Goal: Task Accomplishment & Management: Manage account settings

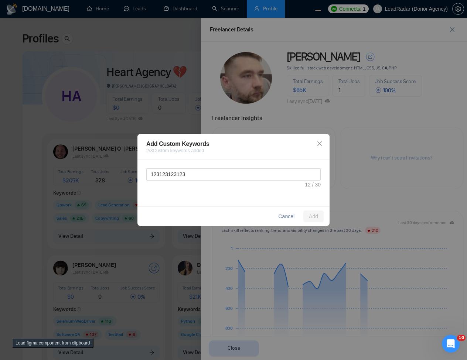
scroll to position [311, 0]
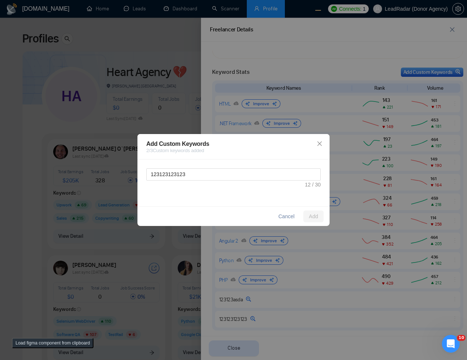
click at [204, 112] on div "Add Custom Keywords 2 / 3 Custom keywords added 123123123123 Cancel Add" at bounding box center [233, 180] width 467 height 360
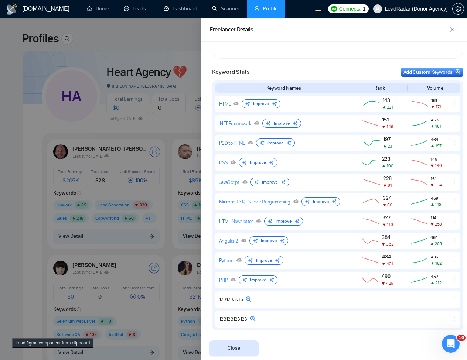
click at [173, 151] on div at bounding box center [233, 189] width 467 height 343
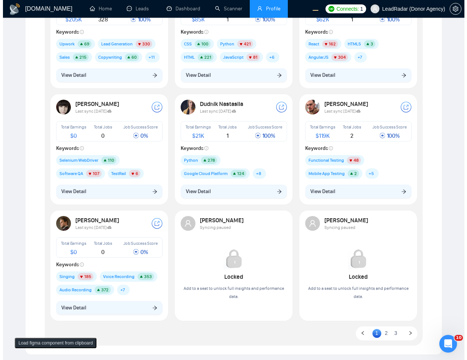
scroll to position [160, 0]
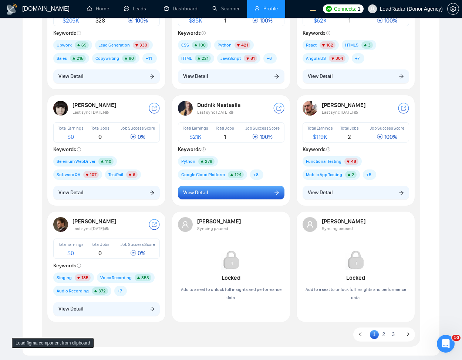
click at [213, 198] on button "View Detail" at bounding box center [231, 193] width 106 height 14
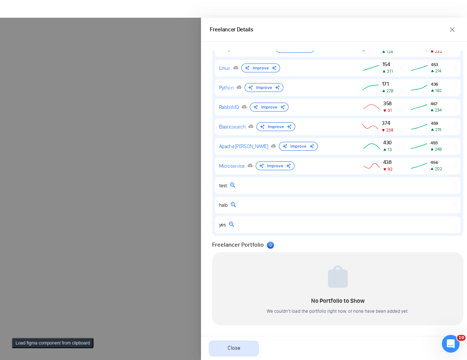
scroll to position [0, 0]
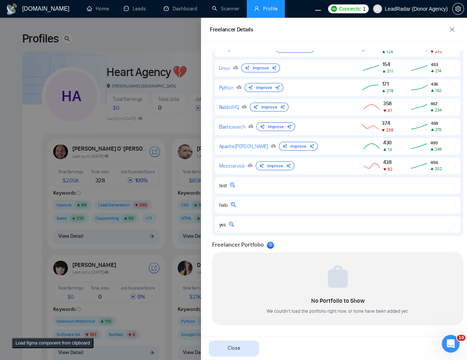
click at [130, 223] on div at bounding box center [233, 189] width 467 height 343
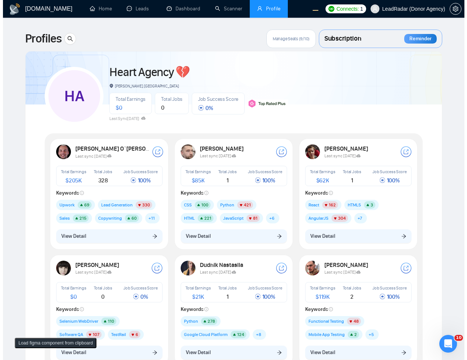
scroll to position [177, 0]
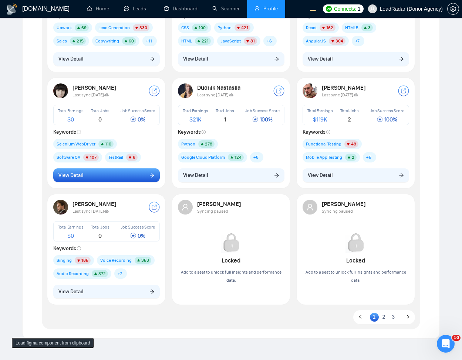
click at [86, 177] on button "View Detail" at bounding box center [106, 176] width 106 height 14
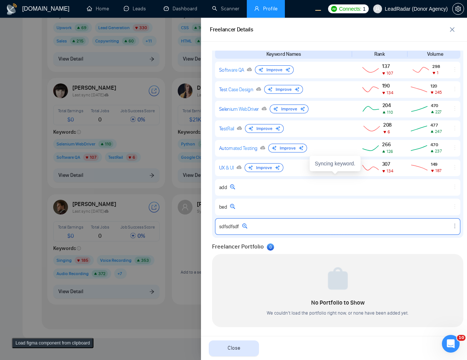
scroll to position [346, 0]
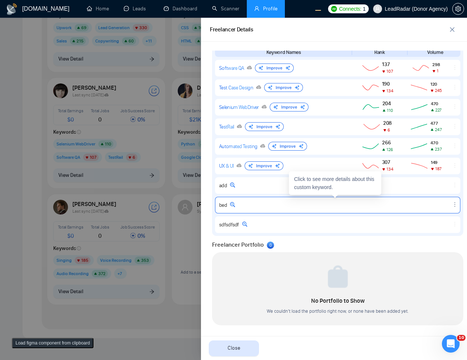
click at [452, 206] on icon "ellipsis" at bounding box center [455, 205] width 6 height 6
click at [442, 195] on button "Delete" at bounding box center [440, 194] width 31 height 8
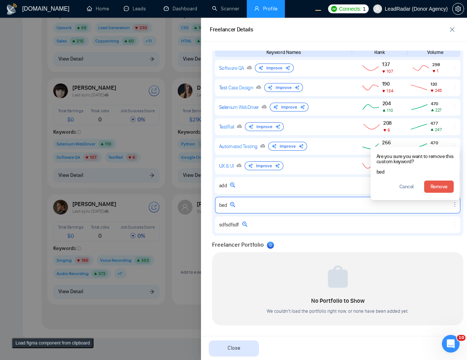
click at [430, 243] on div "Freelancer Portfolio 0" at bounding box center [337, 245] width 251 height 9
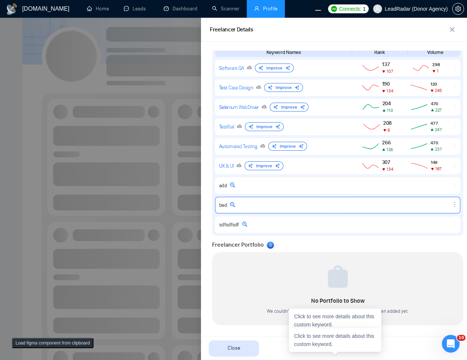
scroll to position [0, 0]
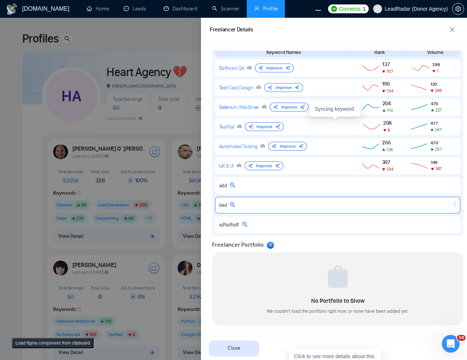
click at [168, 168] on div at bounding box center [233, 189] width 467 height 343
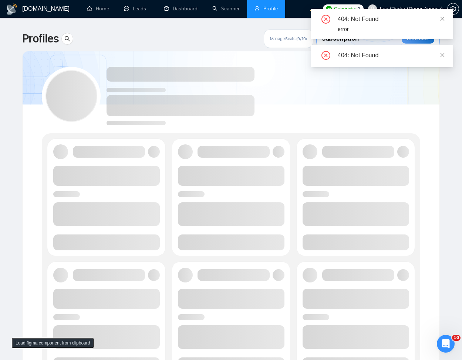
click at [445, 17] on div "404: Not Found error" at bounding box center [382, 24] width 142 height 30
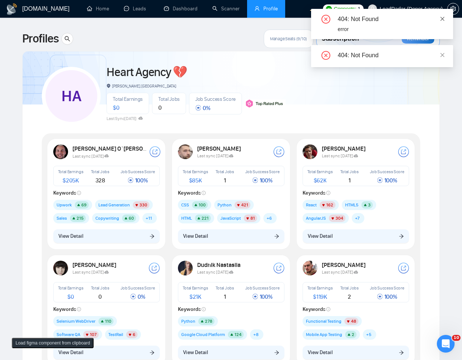
click at [443, 16] on icon "close" at bounding box center [442, 18] width 5 height 5
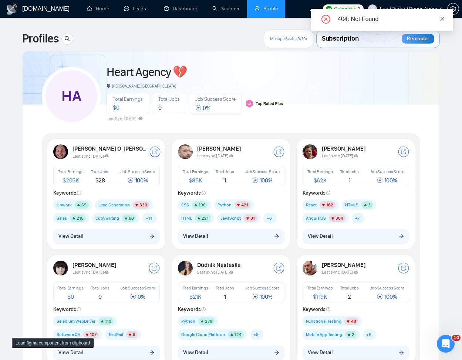
click at [443, 17] on icon "close" at bounding box center [442, 18] width 5 height 5
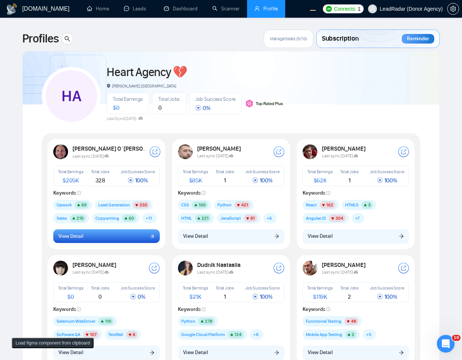
click at [145, 236] on button "View Detail" at bounding box center [106, 237] width 106 height 14
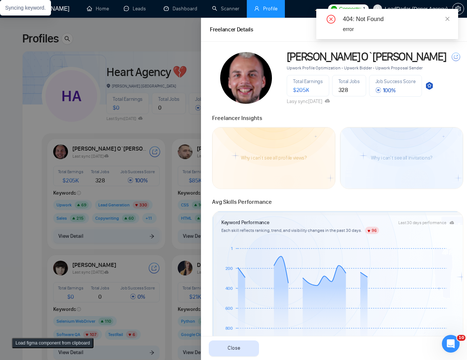
scroll to position [222, 0]
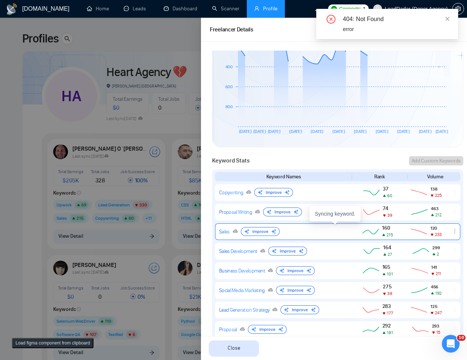
click at [452, 234] on icon "ellipsis" at bounding box center [455, 231] width 6 height 6
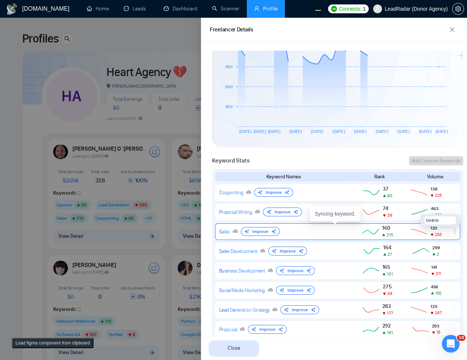
click at [435, 222] on button "Delete" at bounding box center [440, 221] width 31 height 8
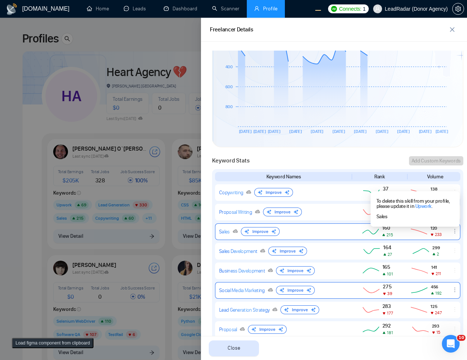
click at [431, 284] on span "456" at bounding box center [436, 287] width 11 height 6
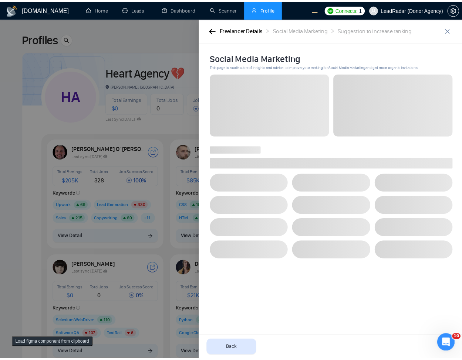
scroll to position [0, 0]
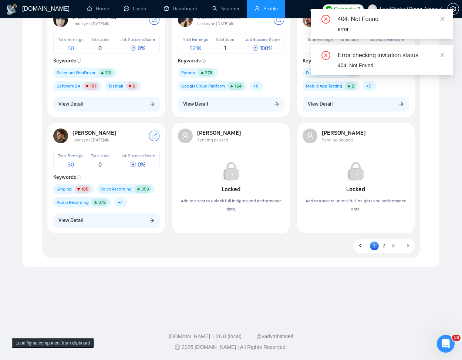
scroll to position [160, 0]
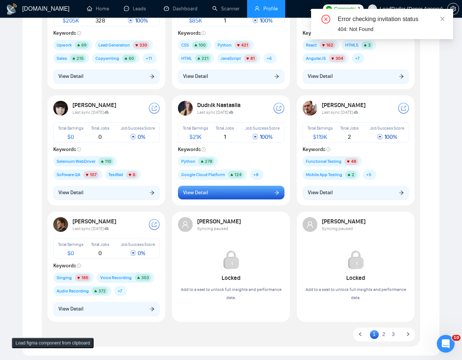
click at [234, 194] on button "View Detail" at bounding box center [231, 193] width 106 height 14
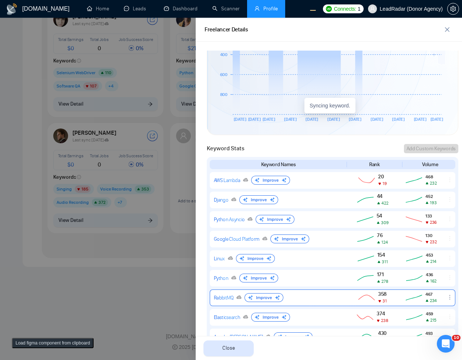
scroll to position [311, 0]
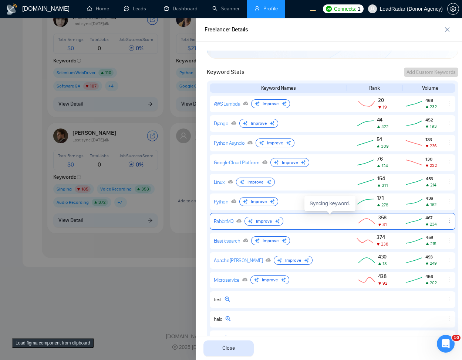
click at [447, 220] on icon "ellipsis" at bounding box center [450, 221] width 6 height 6
click at [424, 210] on span "Delete" at bounding box center [427, 210] width 13 height 7
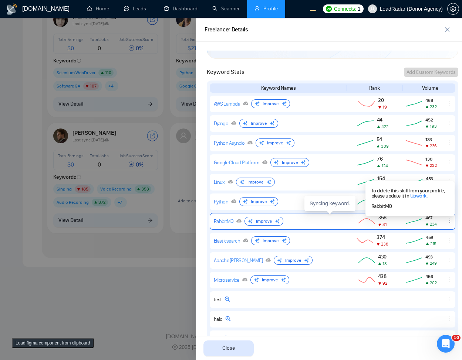
click at [414, 340] on div "Close" at bounding box center [329, 348] width 266 height 24
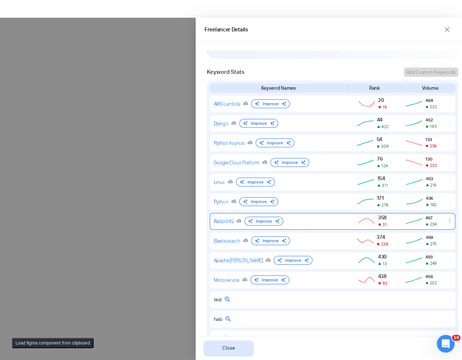
scroll to position [0, 0]
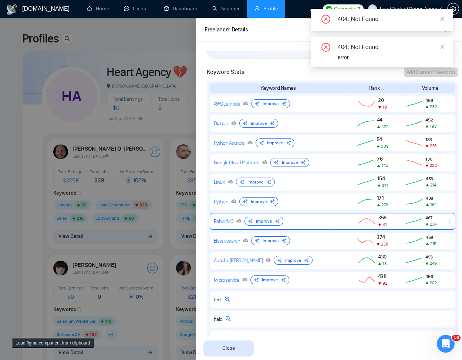
click at [144, 180] on div at bounding box center [231, 189] width 462 height 343
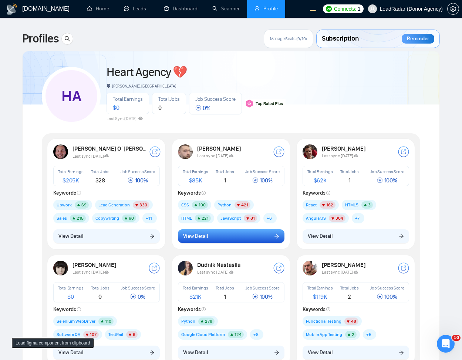
click at [252, 240] on button "View Detail" at bounding box center [231, 237] width 106 height 14
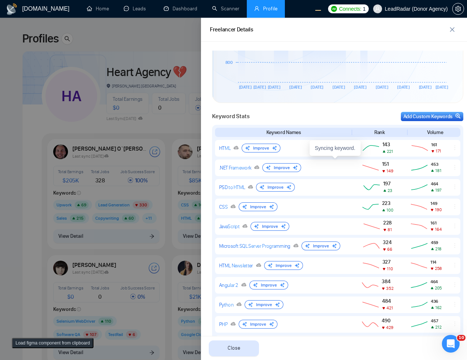
scroll to position [405, 0]
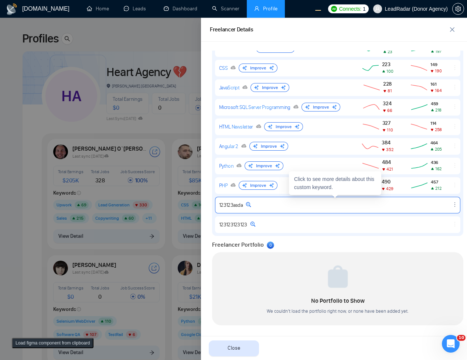
click at [452, 204] on icon "ellipsis" at bounding box center [455, 205] width 6 height 6
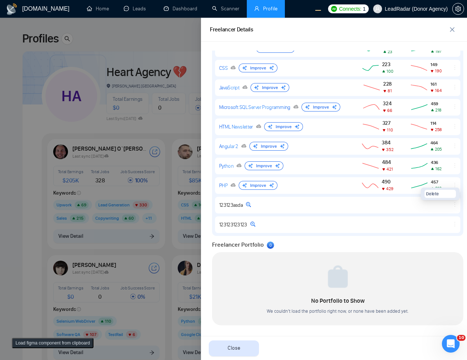
click at [459, 209] on div "Keyword Stats Add Custom Keywords Keyword Names Rank Volume HTML Improve 143 22…" at bounding box center [338, 102] width 256 height 267
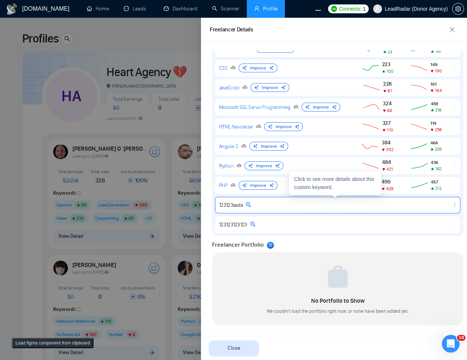
click at [452, 206] on icon "ellipsis" at bounding box center [455, 205] width 6 height 6
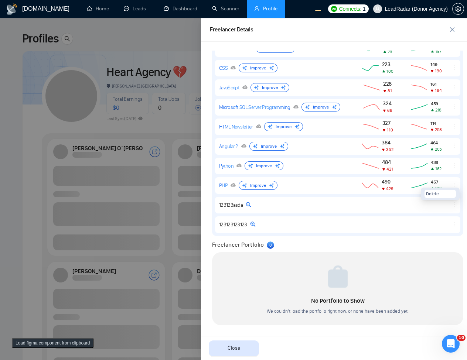
click at [187, 173] on div at bounding box center [233, 189] width 467 height 343
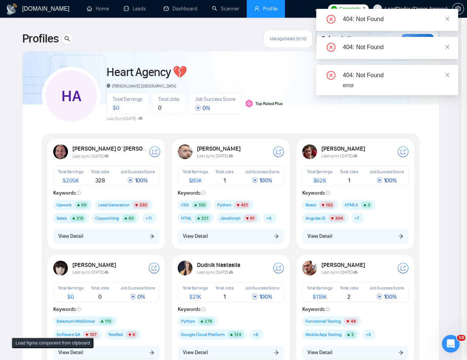
scroll to position [0, 0]
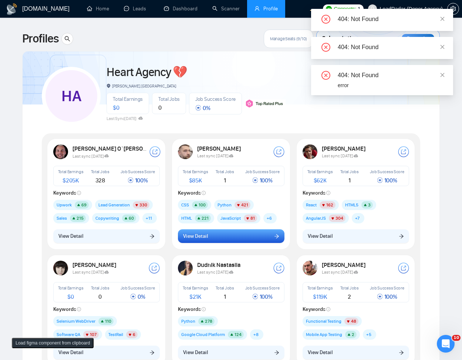
click at [197, 236] on span "View Detail" at bounding box center [195, 237] width 25 height 8
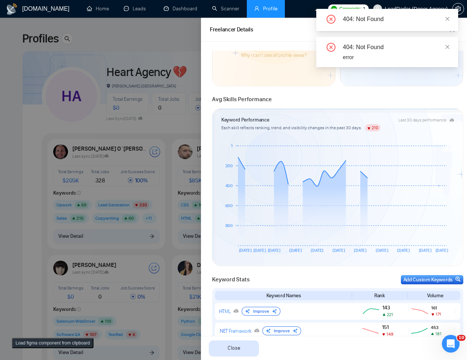
scroll to position [266, 0]
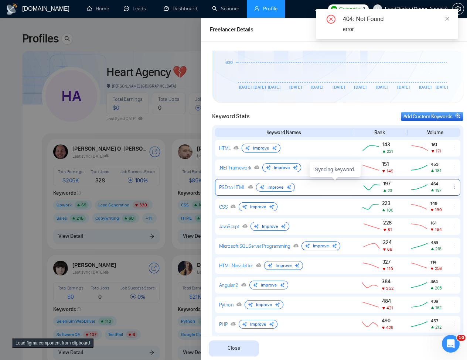
click at [452, 189] on icon "ellipsis" at bounding box center [455, 187] width 6 height 6
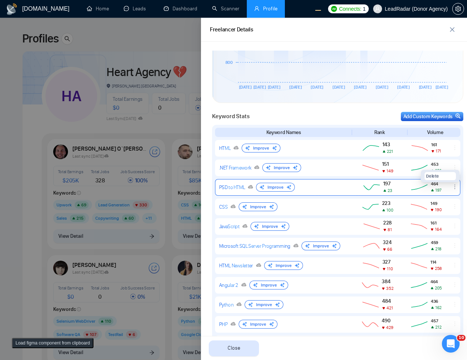
click at [434, 179] on button "Delete" at bounding box center [440, 176] width 31 height 8
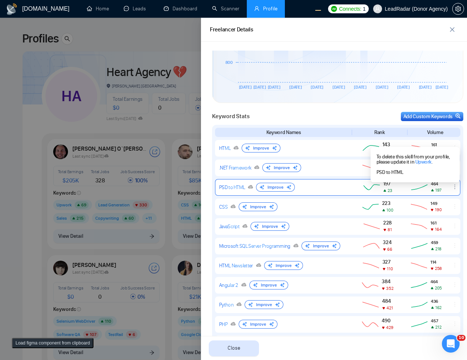
click at [453, 197] on div "Keyword Names Rank Volume HTML Improve 143 221 161 171 .NET Framework Improve 1…" at bounding box center [337, 250] width 251 height 250
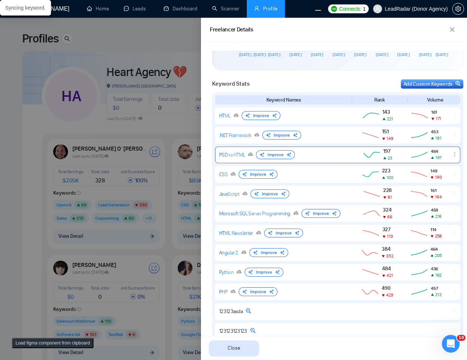
scroll to position [405, 0]
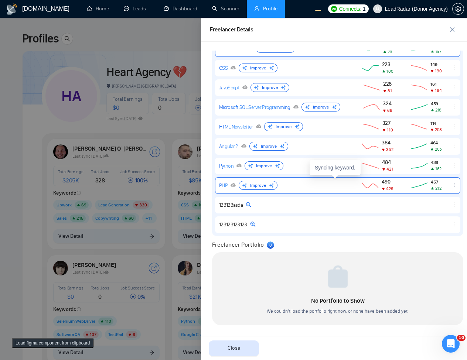
click at [452, 184] on icon "ellipsis" at bounding box center [455, 185] width 6 height 6
click at [439, 173] on button "Delete" at bounding box center [440, 174] width 31 height 8
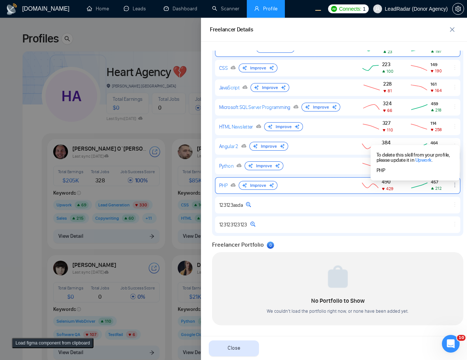
click at [395, 259] on div at bounding box center [337, 273] width 241 height 31
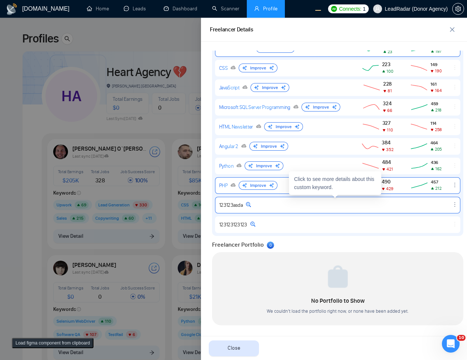
click at [450, 208] on div at bounding box center [455, 205] width 10 height 7
click at [452, 202] on icon "ellipsis" at bounding box center [455, 205] width 6 height 6
click at [455, 208] on div "Keyword Names Rank Volume HTML Improve 143 221 161 171 .NET Framework Improve 1…" at bounding box center [337, 111] width 251 height 250
click at [452, 207] on icon "ellipsis" at bounding box center [455, 205] width 6 height 6
click at [445, 196] on button "Delete" at bounding box center [440, 194] width 31 height 8
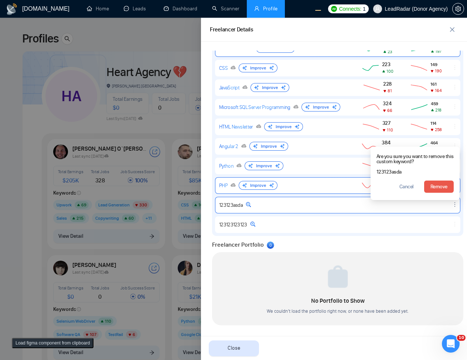
click at [401, 186] on span "Cancel" at bounding box center [407, 187] width 14 height 8
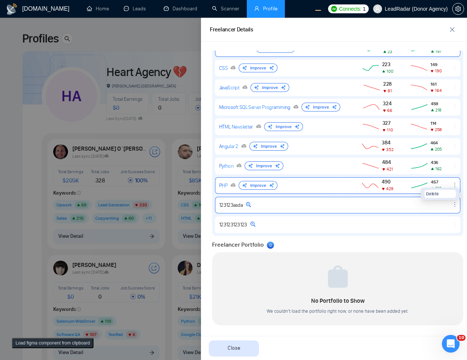
click at [33, 343] on button "Load figma component from clipboard" at bounding box center [53, 343] width 82 height 10
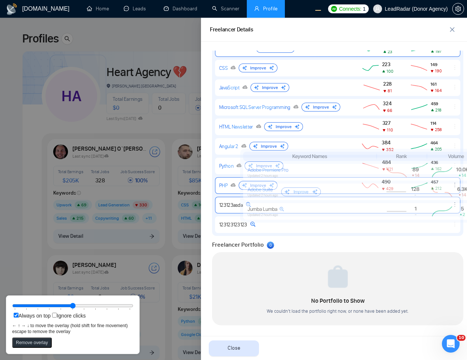
drag, startPoint x: 111, startPoint y: 47, endPoint x: 351, endPoint y: 196, distance: 281.7
click at [351, 196] on rect at bounding box center [364, 192] width 243 height 17
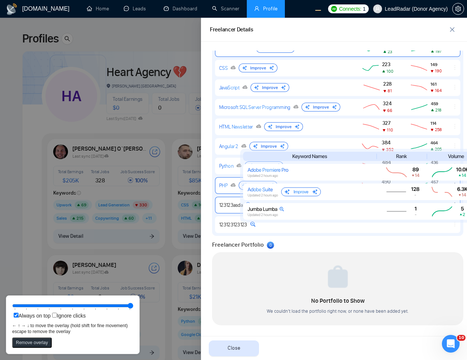
drag, startPoint x: 84, startPoint y: 309, endPoint x: 192, endPoint y: 311, distance: 108.0
type input "100"
click at [133, 310] on input "range" at bounding box center [72, 306] width 121 height 8
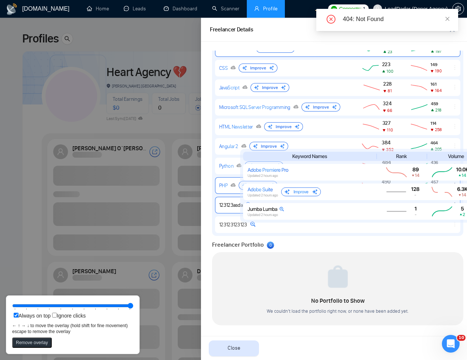
click at [136, 172] on div at bounding box center [233, 189] width 467 height 343
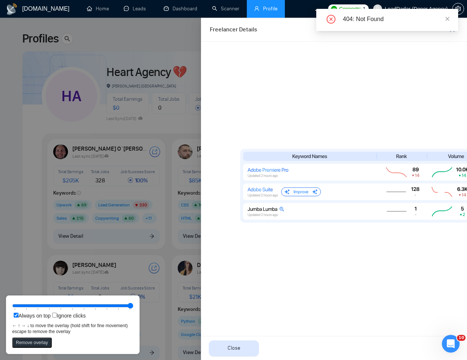
scroll to position [0, 0]
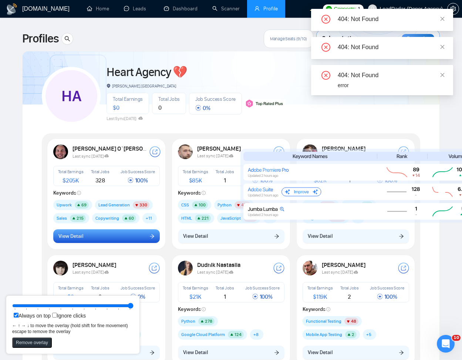
click at [128, 238] on button "View Detail" at bounding box center [106, 237] width 106 height 14
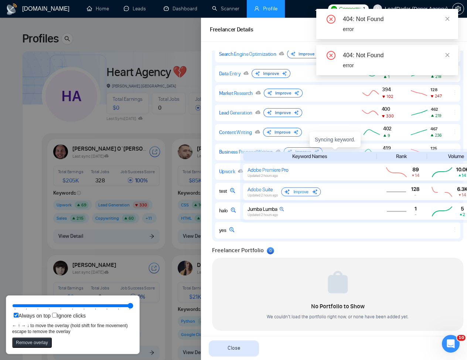
scroll to position [523, 0]
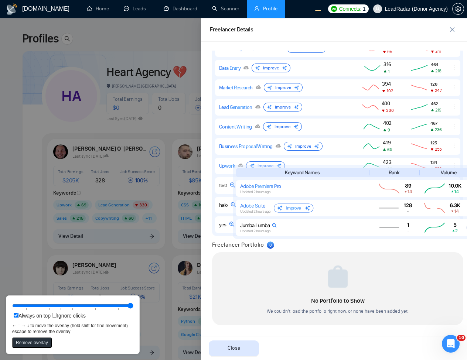
drag, startPoint x: 342, startPoint y: 207, endPoint x: 335, endPoint y: 223, distance: 17.7
click at [335, 223] on rect at bounding box center [357, 228] width 243 height 17
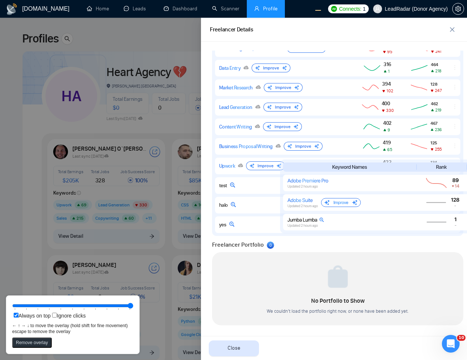
drag, startPoint x: 321, startPoint y: 206, endPoint x: 463, endPoint y: 40, distance: 218.9
click at [340, 202] on rect at bounding box center [404, 202] width 243 height 17
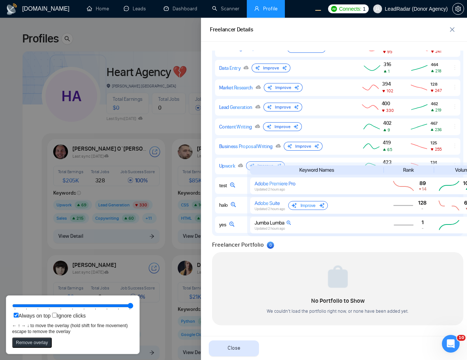
drag, startPoint x: 341, startPoint y: 185, endPoint x: 315, endPoint y: 188, distance: 26.8
click at [315, 188] on rect at bounding box center [371, 186] width 243 height 17
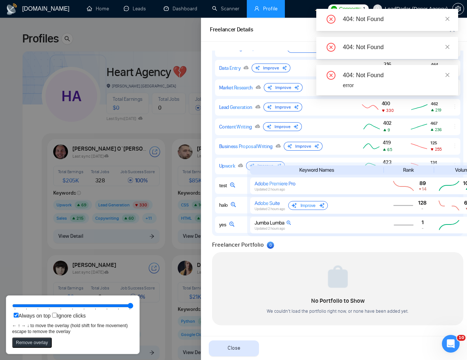
click at [82, 175] on div at bounding box center [233, 189] width 467 height 343
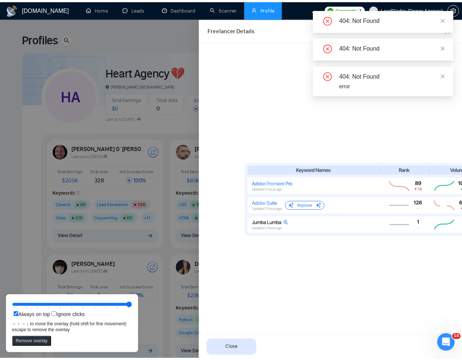
scroll to position [0, 0]
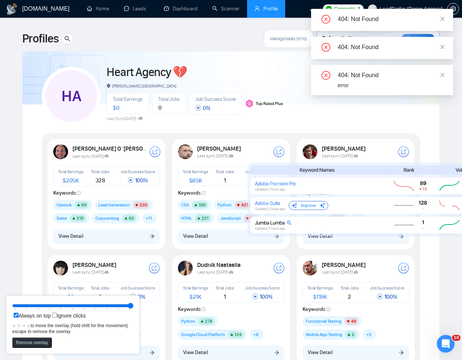
click at [173, 129] on div "HA Heart Agency 💔 [PERSON_NAME], [GEOGRAPHIC_DATA] Total Earnings $ 0 Total Job…" at bounding box center [231, 283] width 378 height 447
click at [169, 139] on div "[PERSON_NAME] Last sync [DATE] Total Earnings $ 85K Total Jobs 1 Job Success Sc…" at bounding box center [231, 197] width 125 height 116
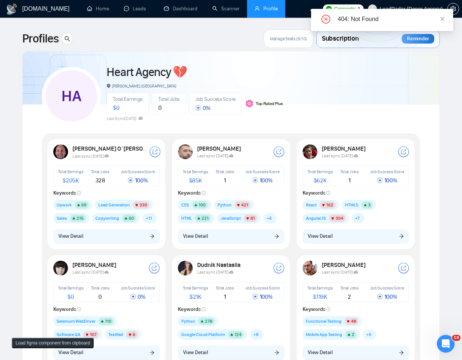
click at [437, 54] on body "[DOMAIN_NAME] Home Leads Dashboard Scanner Profile Connects: 1 LeadRadar (Donor…" at bounding box center [231, 180] width 462 height 360
click at [193, 237] on span "View Detail" at bounding box center [195, 237] width 25 height 8
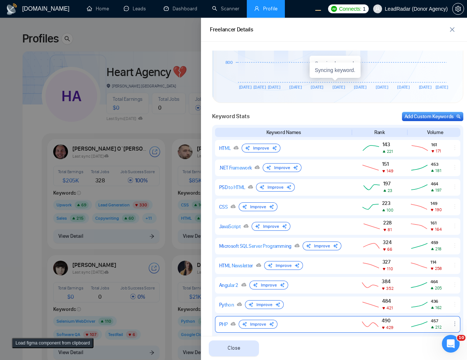
scroll to position [399, 0]
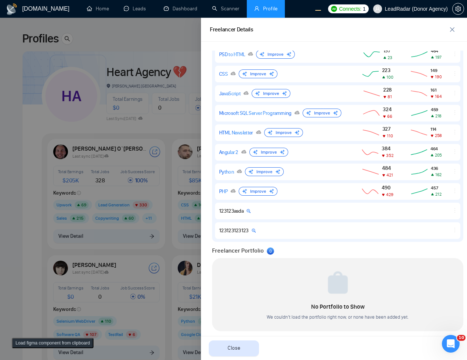
click at [50, 342] on button "Load figma component from clipboard" at bounding box center [53, 343] width 82 height 10
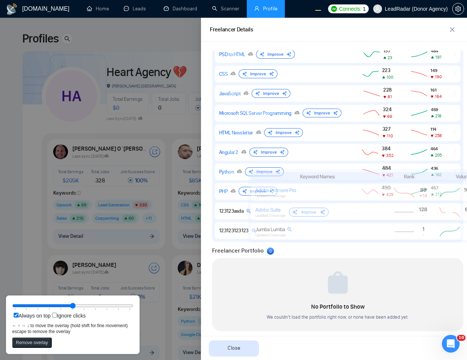
drag, startPoint x: 118, startPoint y: 84, endPoint x: 332, endPoint y: 223, distance: 255.1
click at [332, 223] on rect at bounding box center [372, 206] width 248 height 74
click at [35, 340] on button "Remove overlay" at bounding box center [32, 343] width 40 height 10
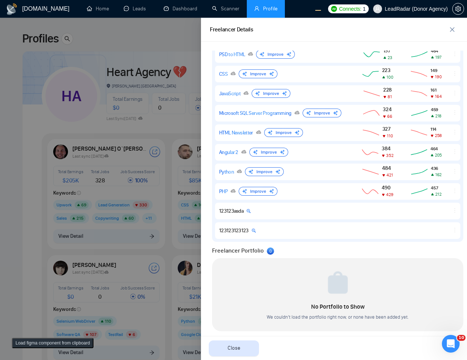
click at [27, 342] on button "Load figma component from clipboard" at bounding box center [53, 343] width 82 height 10
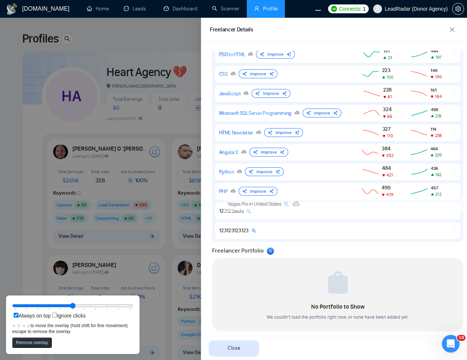
drag, startPoint x: 303, startPoint y: 177, endPoint x: 111, endPoint y: 316, distance: 237.1
click at [278, 204] on rect at bounding box center [344, 204] width 243 height 17
drag, startPoint x: 100, startPoint y: 309, endPoint x: 189, endPoint y: 279, distance: 93.8
click at [133, 306] on input "range" at bounding box center [72, 306] width 121 height 8
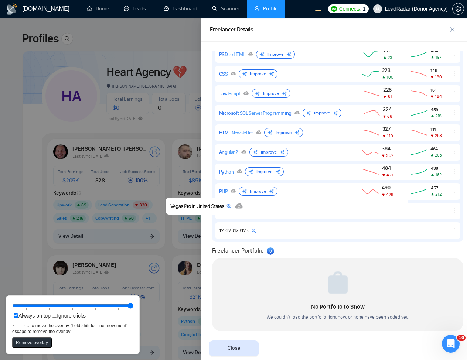
drag, startPoint x: 320, startPoint y: 205, endPoint x: 265, endPoint y: 206, distance: 55.1
click at [265, 206] on rect at bounding box center [287, 206] width 243 height 17
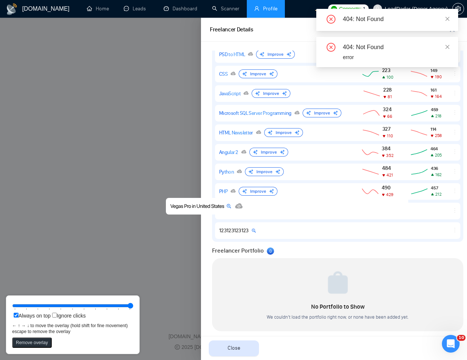
click at [138, 102] on div at bounding box center [233, 189] width 467 height 343
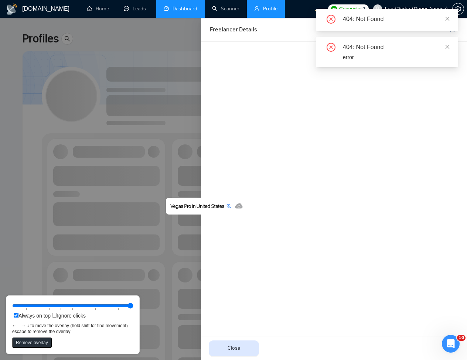
scroll to position [0, 0]
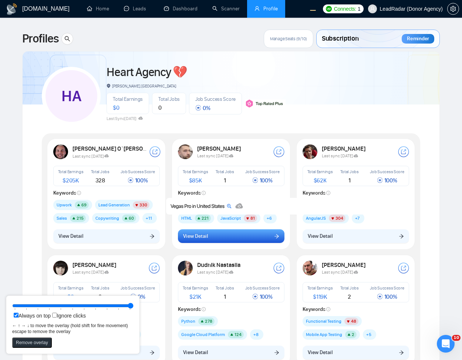
click at [192, 238] on span "View Detail" at bounding box center [195, 237] width 25 height 8
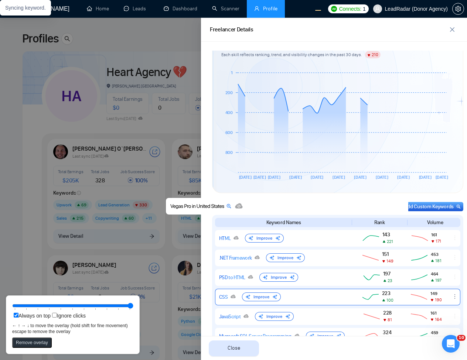
scroll to position [355, 0]
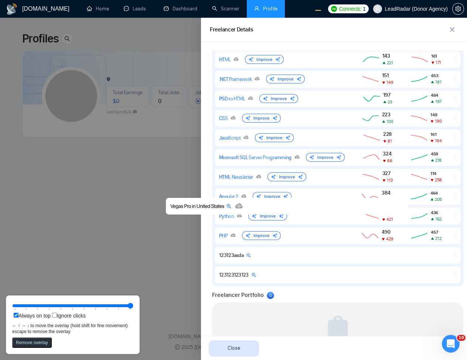
click at [55, 164] on div at bounding box center [233, 189] width 467 height 343
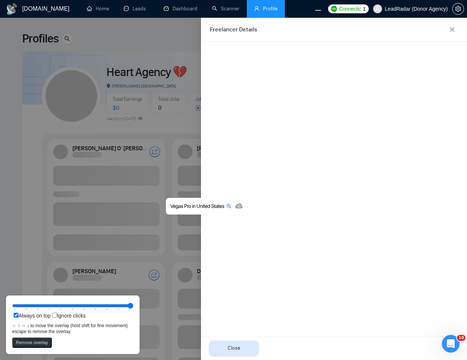
scroll to position [0, 0]
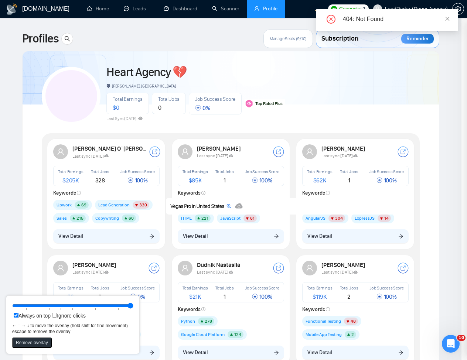
click at [238, 236] on div at bounding box center [233, 189] width 467 height 343
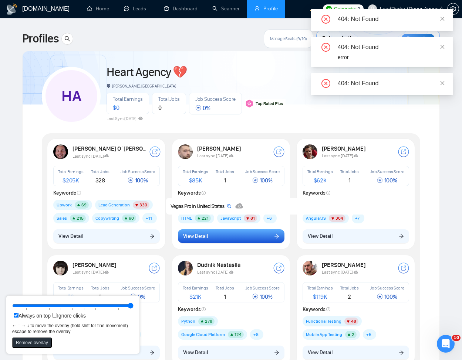
click at [222, 234] on button "View Detail" at bounding box center [231, 237] width 106 height 14
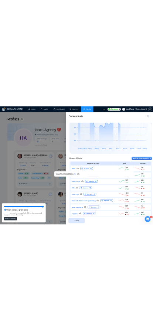
scroll to position [222, 0]
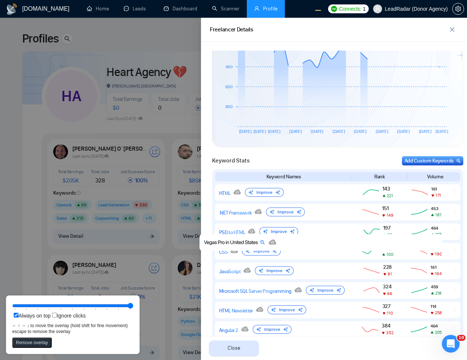
drag, startPoint x: 290, startPoint y: 205, endPoint x: 312, endPoint y: 247, distance: 47.6
click at [312, 247] on rect at bounding box center [321, 242] width 243 height 17
drag, startPoint x: 270, startPoint y: 248, endPoint x: 254, endPoint y: 244, distance: 17.2
click at [254, 244] on rect at bounding box center [307, 248] width 243 height 17
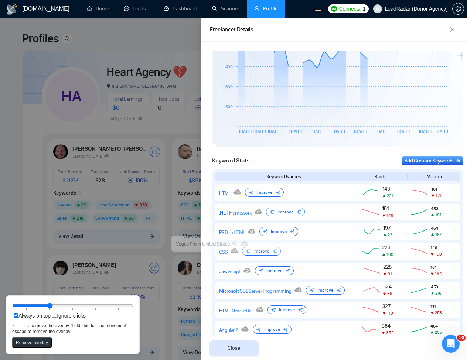
drag, startPoint x: 70, startPoint y: 307, endPoint x: 55, endPoint y: 306, distance: 14.8
click at [55, 306] on input "range" at bounding box center [72, 306] width 121 height 8
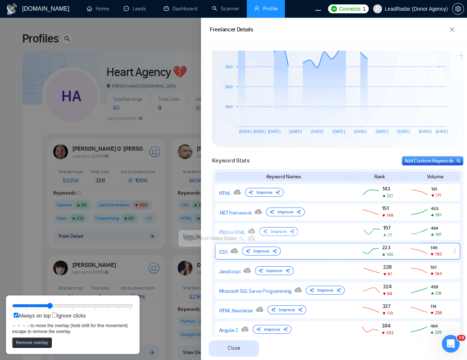
drag, startPoint x: 290, startPoint y: 249, endPoint x: 280, endPoint y: 250, distance: 10.0
click at [295, 243] on rect at bounding box center [300, 238] width 243 height 17
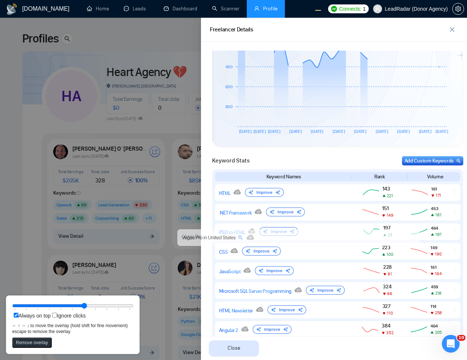
drag, startPoint x: 77, startPoint y: 305, endPoint x: 90, endPoint y: 306, distance: 13.4
type input "60"
click at [90, 306] on input "range" at bounding box center [72, 306] width 121 height 8
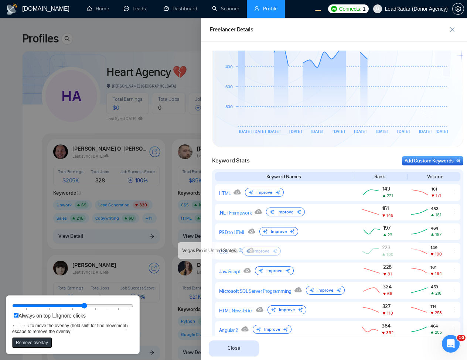
drag, startPoint x: 254, startPoint y: 237, endPoint x: 255, endPoint y: 267, distance: 30.0
click at [255, 259] on rect at bounding box center [299, 251] width 243 height 17
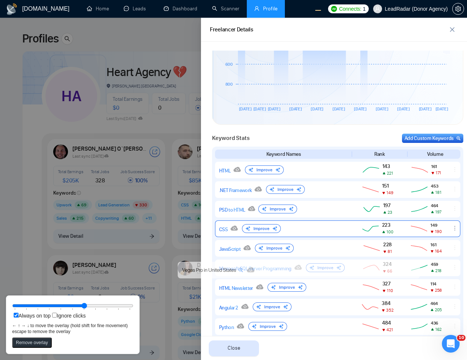
scroll to position [266, 0]
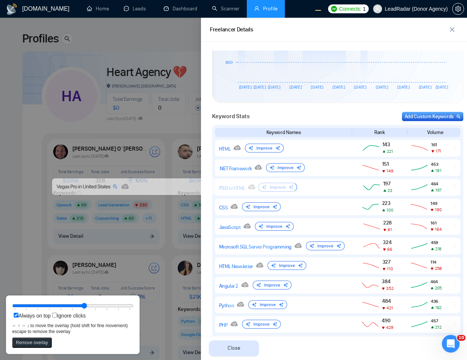
drag, startPoint x: 226, startPoint y: 273, endPoint x: 101, endPoint y: 190, distance: 150.9
click at [101, 190] on rect at bounding box center [173, 187] width 243 height 17
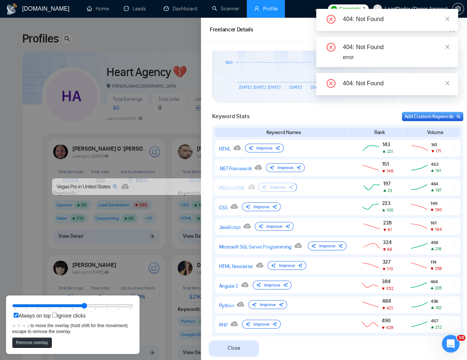
click at [452, 18] on div "404: Not Found" at bounding box center [387, 20] width 142 height 22
click at [448, 17] on icon "close" at bounding box center [447, 18] width 5 height 5
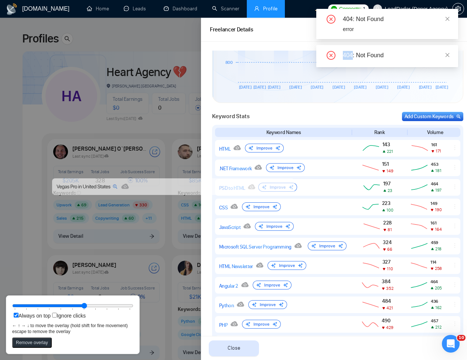
click at [448, 17] on icon "close" at bounding box center [447, 18] width 5 height 5
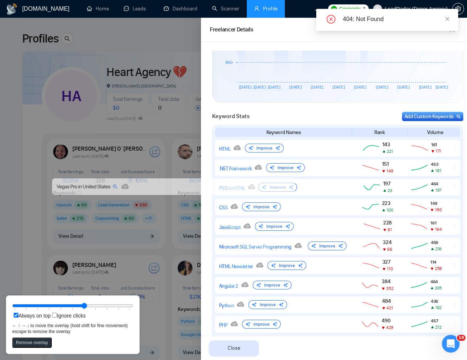
click at [448, 17] on icon "close" at bounding box center [447, 18] width 5 height 5
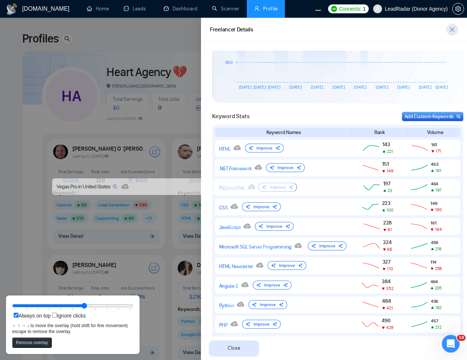
click at [450, 32] on icon "close" at bounding box center [453, 30] width 6 height 6
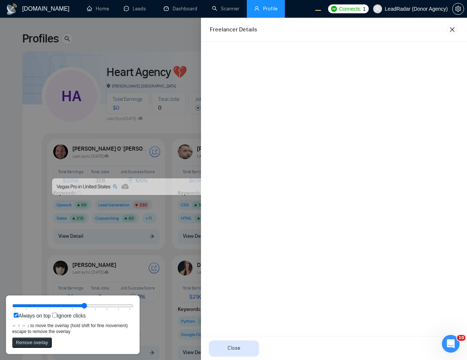
scroll to position [0, 0]
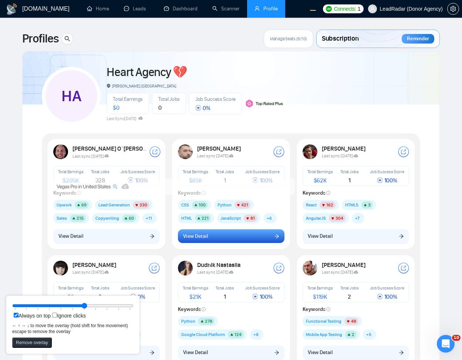
click at [200, 231] on button "View Detail" at bounding box center [231, 237] width 106 height 14
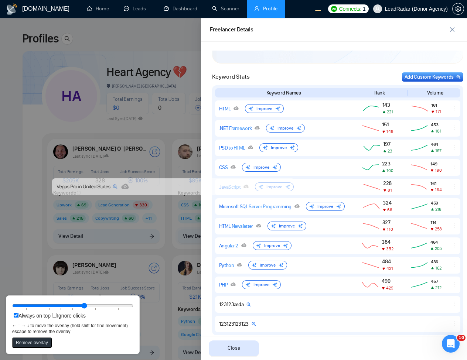
scroll to position [311, 0]
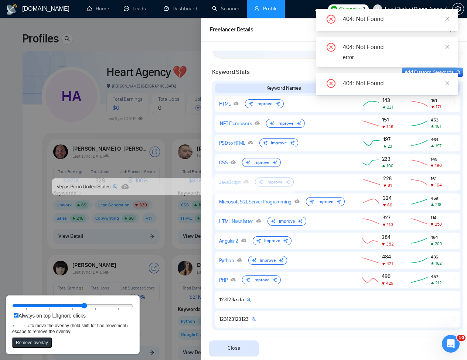
click at [163, 220] on div at bounding box center [233, 189] width 467 height 343
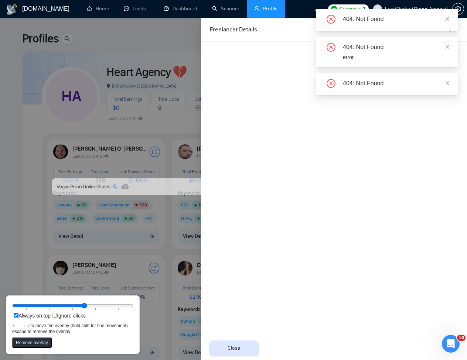
scroll to position [0, 0]
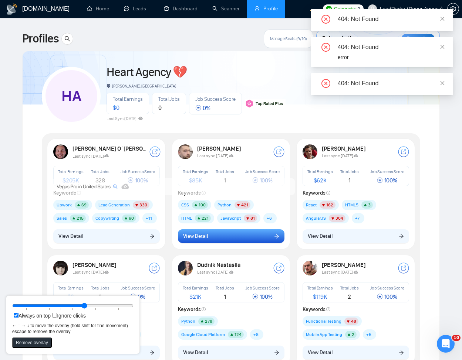
click at [183, 236] on span "View Detail" at bounding box center [195, 237] width 25 height 8
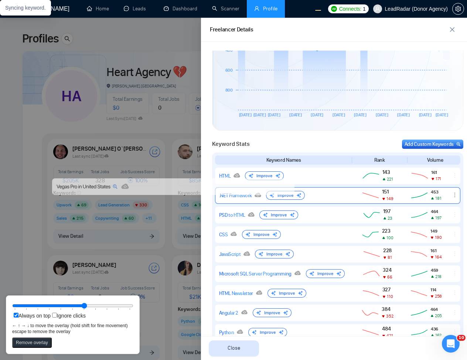
scroll to position [311, 0]
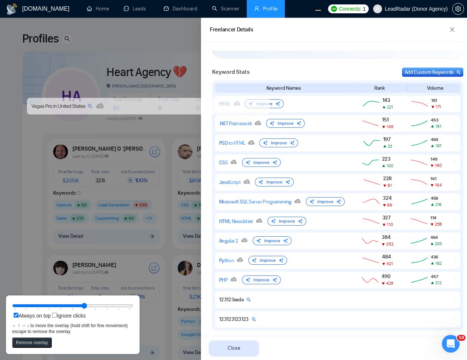
drag, startPoint x: 176, startPoint y: 184, endPoint x: 151, endPoint y: 102, distance: 85.6
click at [151, 102] on rect at bounding box center [148, 106] width 243 height 17
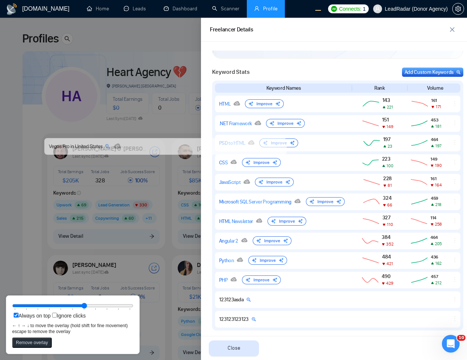
drag, startPoint x: 139, startPoint y: 102, endPoint x: 156, endPoint y: 155, distance: 56.1
click at [156, 155] on rect at bounding box center [165, 146] width 243 height 17
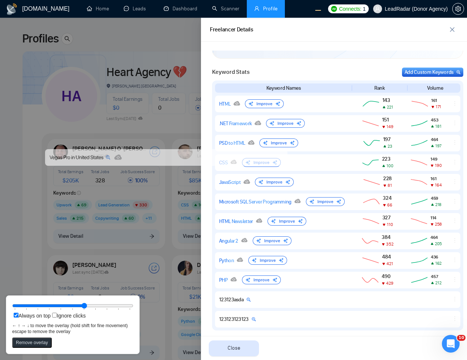
click at [28, 344] on button "Remove overlay" at bounding box center [32, 343] width 40 height 10
